Goal: Transaction & Acquisition: Purchase product/service

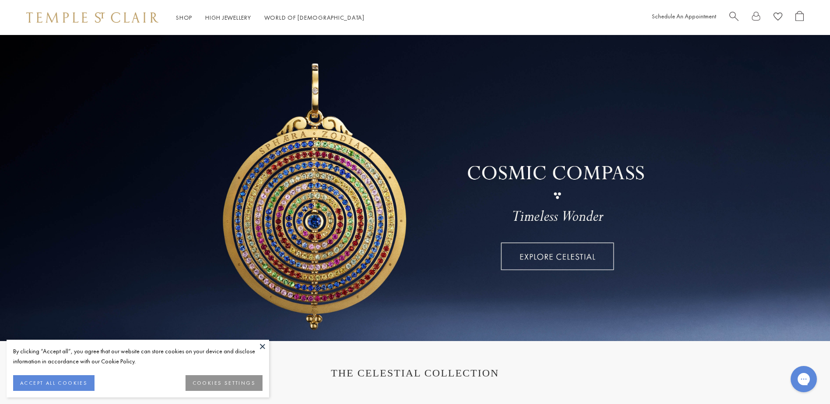
click at [730, 13] on span "Search" at bounding box center [733, 15] width 9 height 9
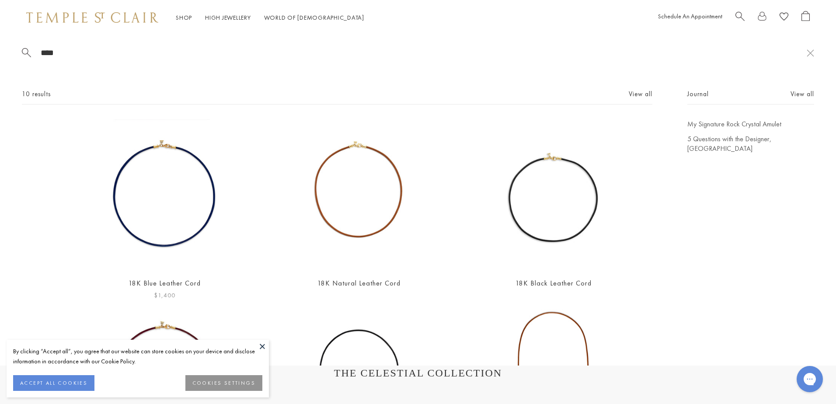
type input "****"
click at [188, 216] on img at bounding box center [164, 194] width 151 height 151
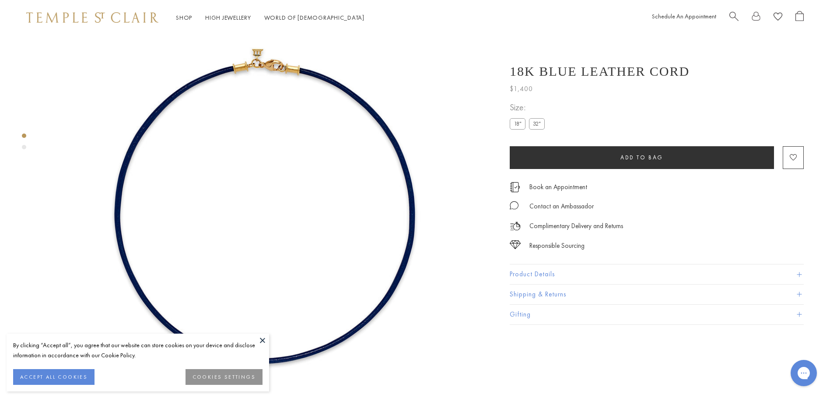
scroll to position [35, 0]
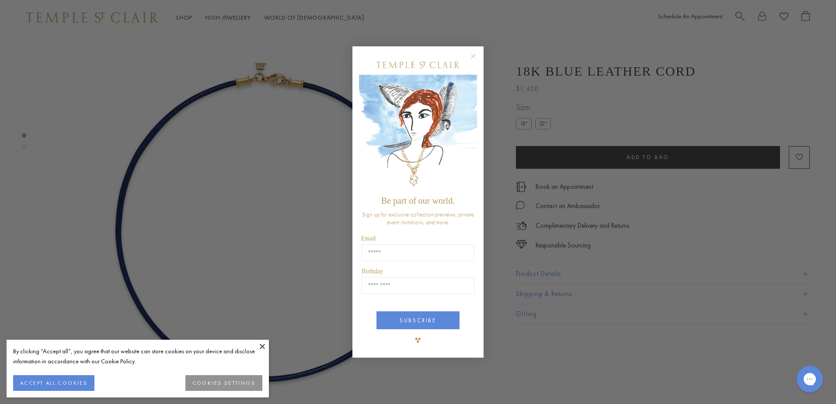
click at [259, 338] on div "Close dialog Be part of our world. Sign up for exclusive collection previews, p…" at bounding box center [418, 202] width 836 height 404
click at [261, 343] on button at bounding box center [262, 346] width 13 height 13
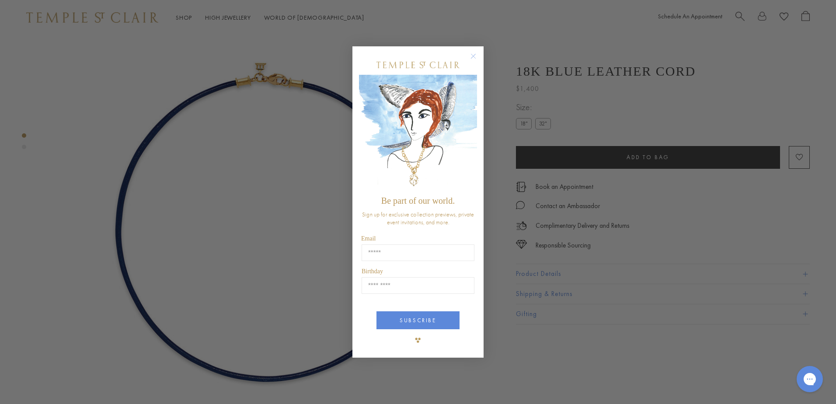
click at [471, 57] on circle "Close dialog" at bounding box center [473, 56] width 10 height 10
